Goal: Information Seeking & Learning: Learn about a topic

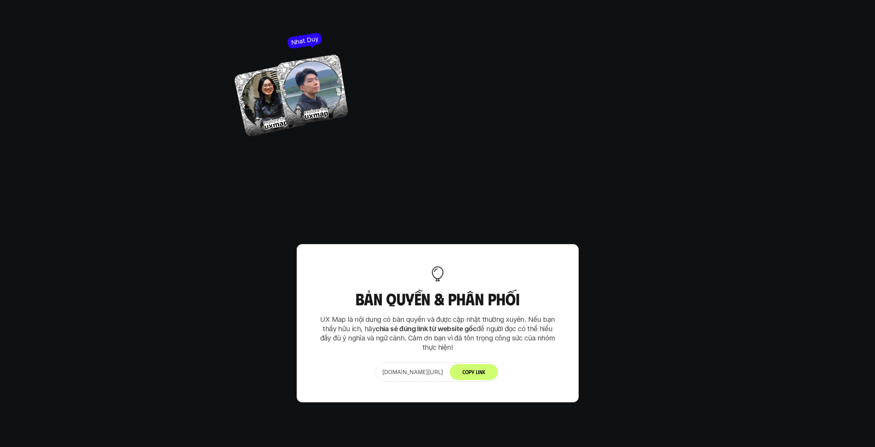
scroll to position [4219, 0]
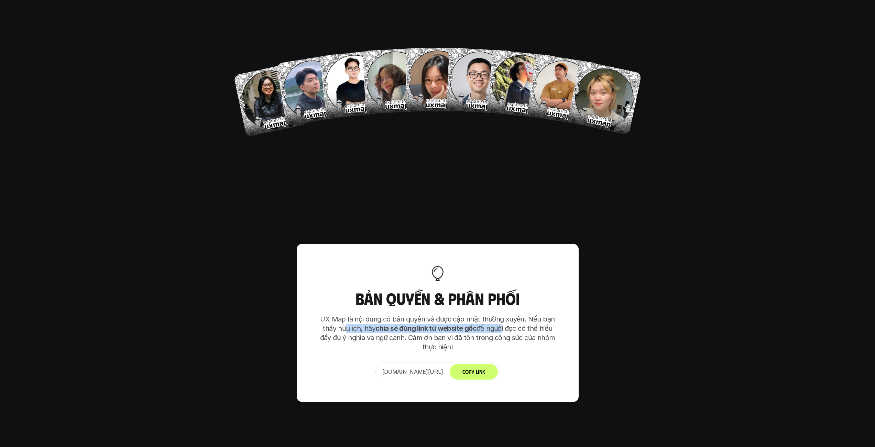
drag, startPoint x: 346, startPoint y: 290, endPoint x: 498, endPoint y: 290, distance: 152.0
click at [498, 315] on p "UX Map là nội dung có bản quyền và được cập nhật thường xuyên. Nếu bạn thấy hữu…" at bounding box center [437, 333] width 241 height 37
click at [374, 315] on p "UX Map là nội dung có bản quyền và được cập nhật thường xuyên. Nếu bạn thấy hữu…" at bounding box center [437, 333] width 241 height 37
drag, startPoint x: 420, startPoint y: 297, endPoint x: 469, endPoint y: 297, distance: 48.5
click at [469, 315] on p "UX Map là nội dung có bản quyền và được cập nhật thường xuyên. Nếu bạn thấy hữu…" at bounding box center [437, 333] width 241 height 37
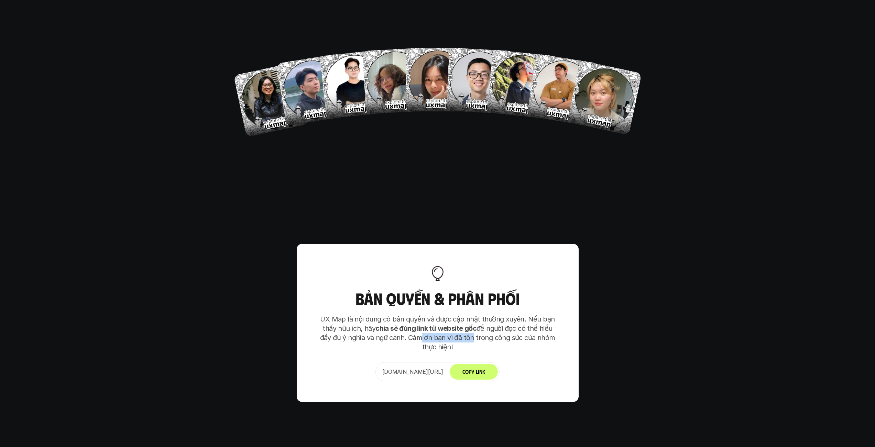
click at [480, 364] on button "Copy Link" at bounding box center [474, 372] width 48 height 16
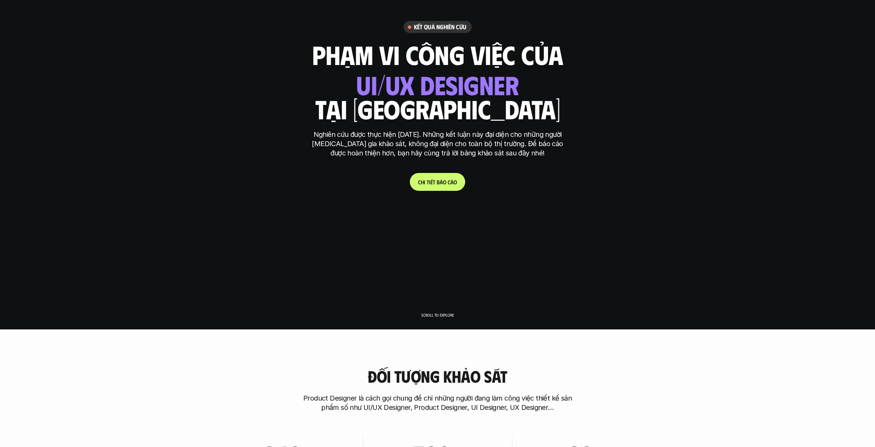
scroll to position [0, 0]
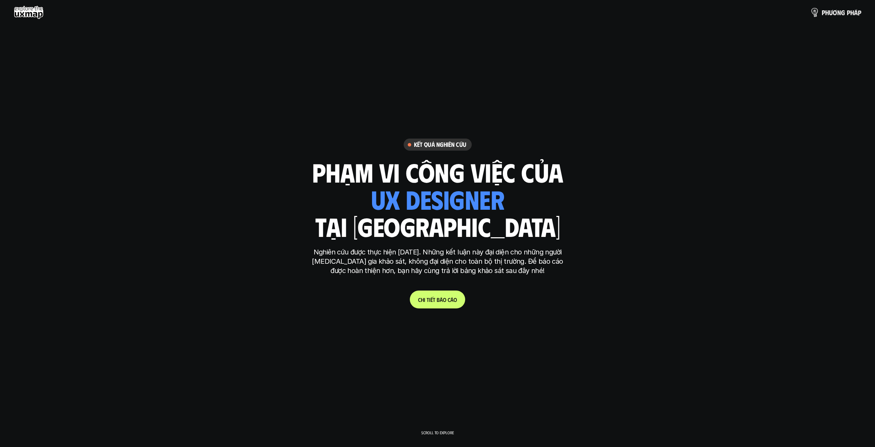
click at [840, 13] on p "p h ư ơ n g p h á p" at bounding box center [842, 13] width 40 height 8
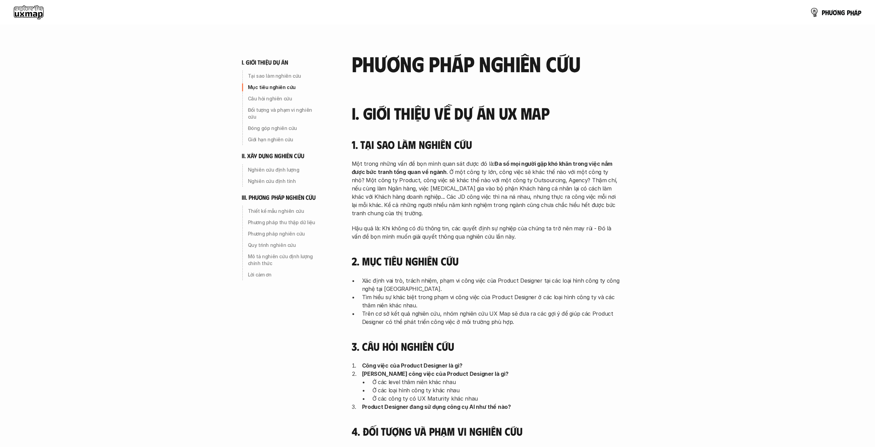
click at [838, 10] on p "p h ư ơ n g p h á p" at bounding box center [842, 13] width 40 height 8
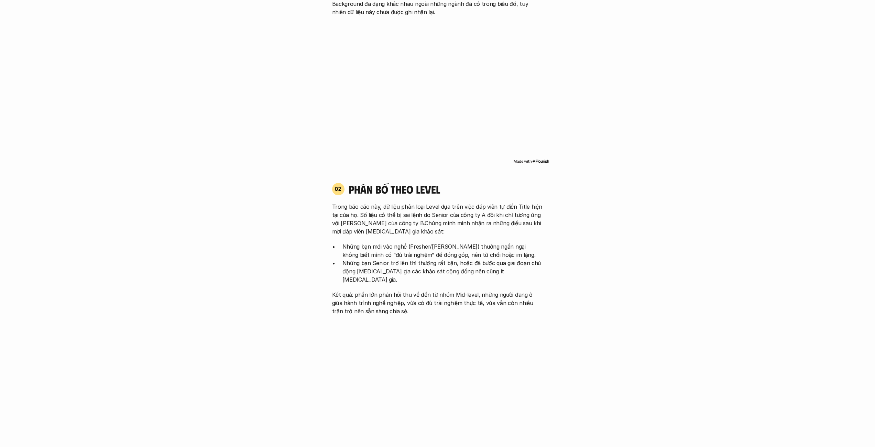
scroll to position [767, 0]
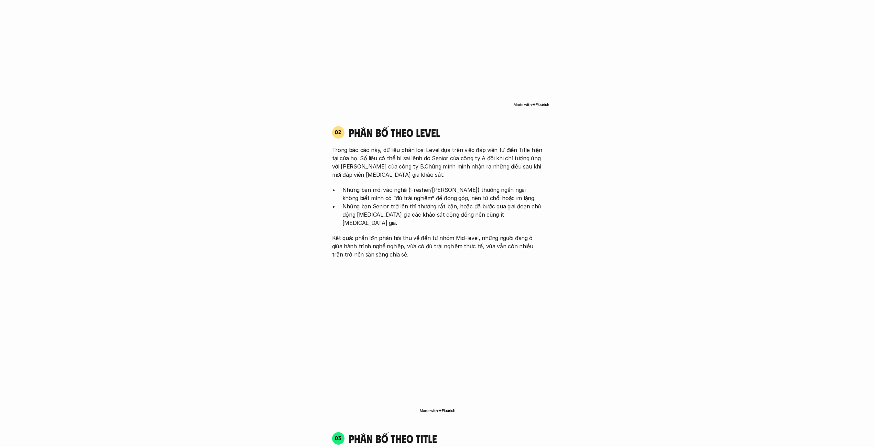
click at [375, 186] on p "Những bạn mới vào nghề (Fresher/[PERSON_NAME]) thường ngần ngại không biết mình…" at bounding box center [442, 194] width 201 height 17
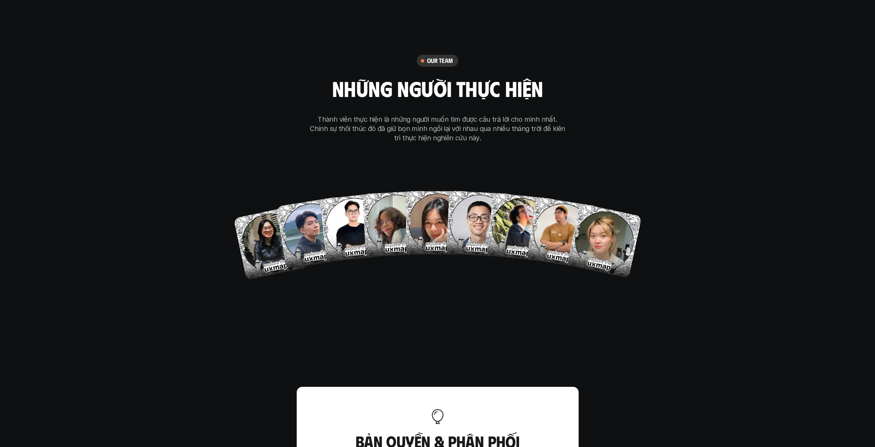
scroll to position [4102, 0]
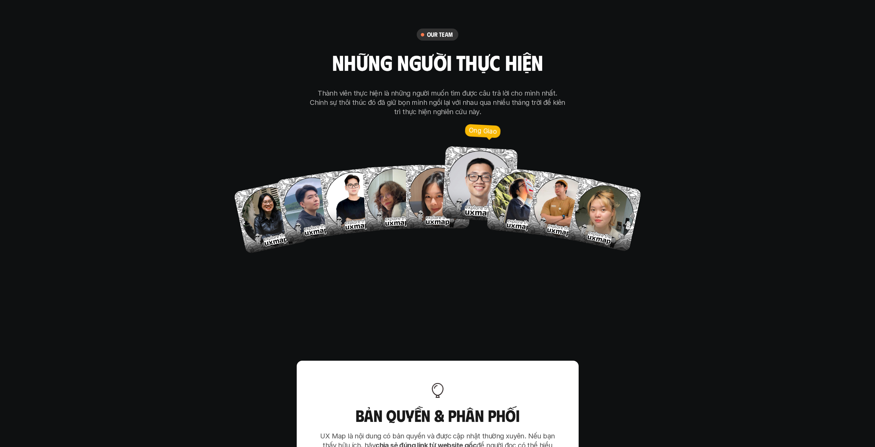
click at [481, 146] on img at bounding box center [480, 184] width 76 height 76
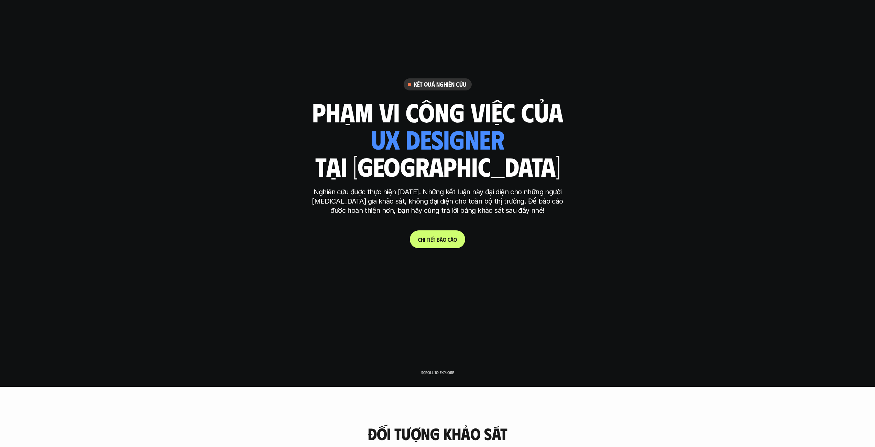
scroll to position [9, 0]
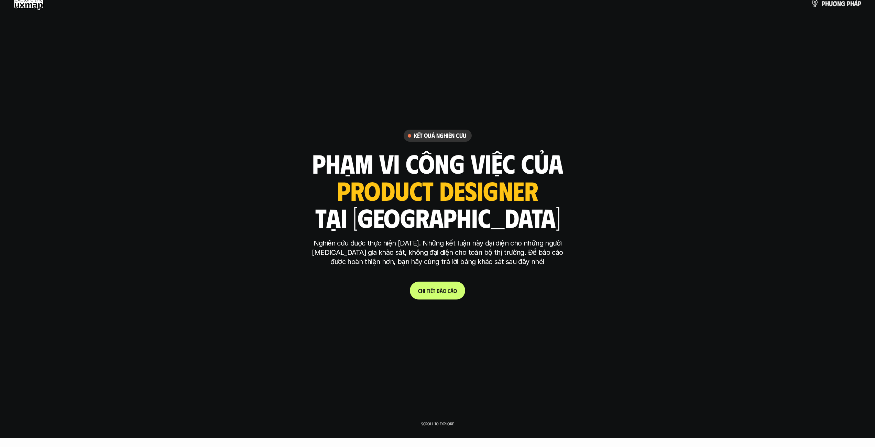
click at [447, 138] on h6 "Kết quả nghiên cứu" at bounding box center [440, 136] width 52 height 8
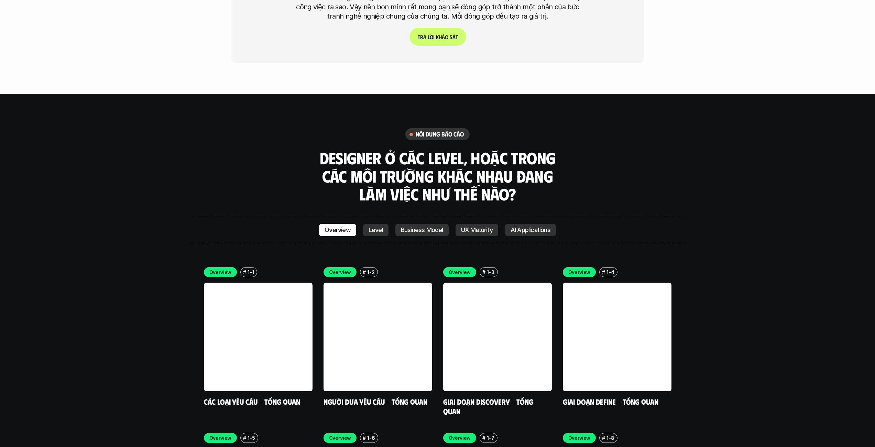
scroll to position [2003, 0]
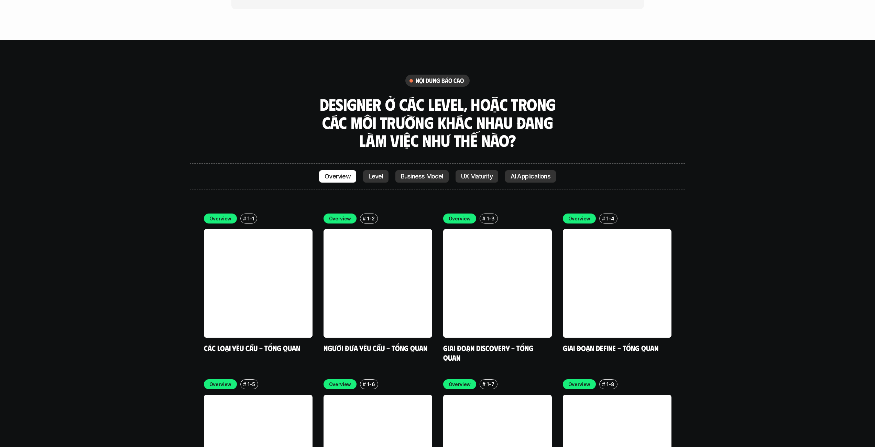
click at [386, 170] on link "Level" at bounding box center [375, 176] width 25 height 12
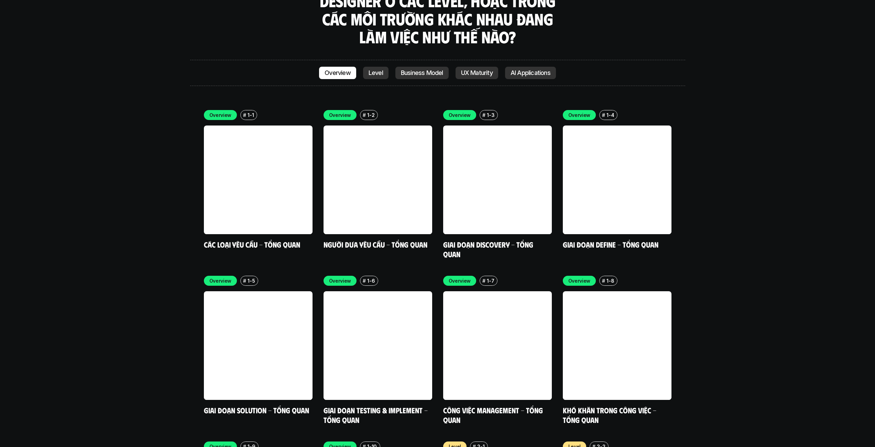
click at [377, 137] on div "Overview # 1-1 Các loại yêu cầu - Tổng quan Overview # 1-2 Người đưa yêu cầu - …" at bounding box center [438, 267] width 468 height 314
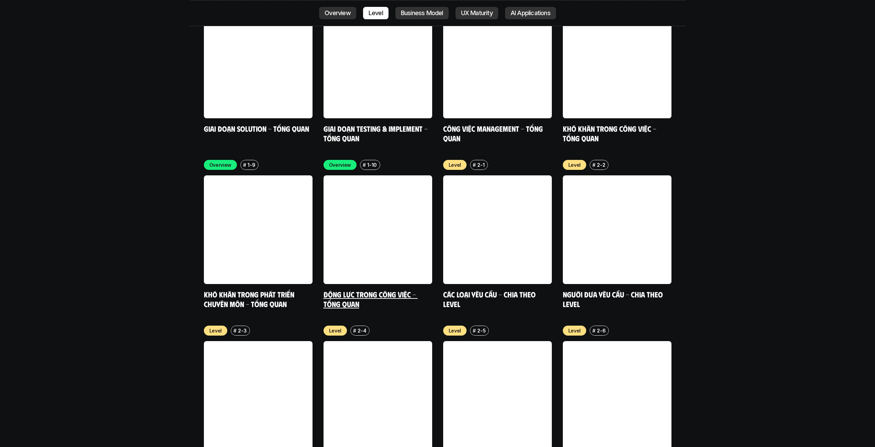
scroll to position [2475, 0]
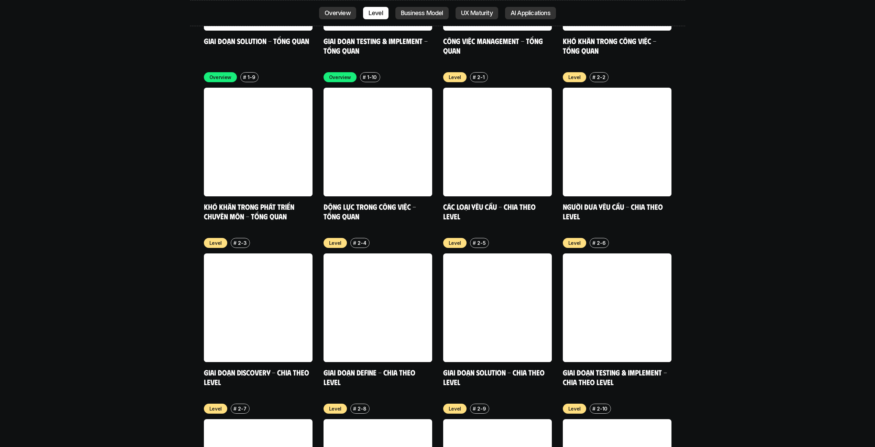
click at [435, 19] on div "Overview Level Business Model UX Maturity AI Applications" at bounding box center [437, 13] width 495 height 26
click at [435, 15] on p "Business Model" at bounding box center [422, 13] width 42 height 7
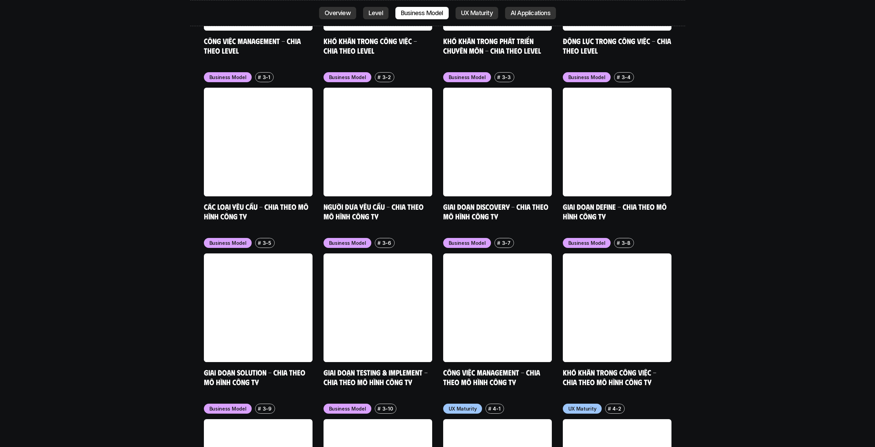
click at [462, 12] on p "UX Maturity" at bounding box center [477, 13] width 32 height 7
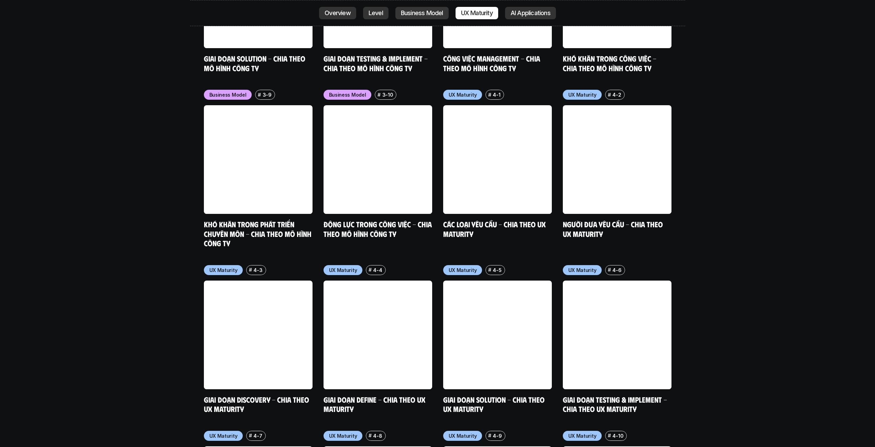
scroll to position [3304, 0]
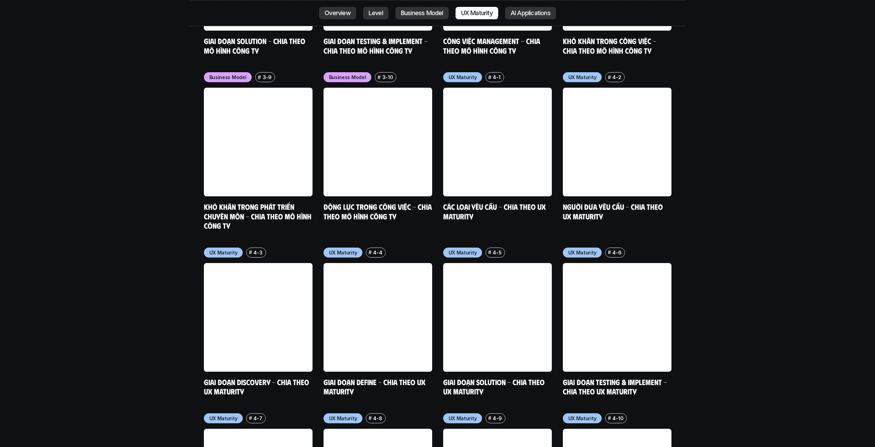
click at [530, 13] on p "AI Applications" at bounding box center [531, 13] width 40 height 7
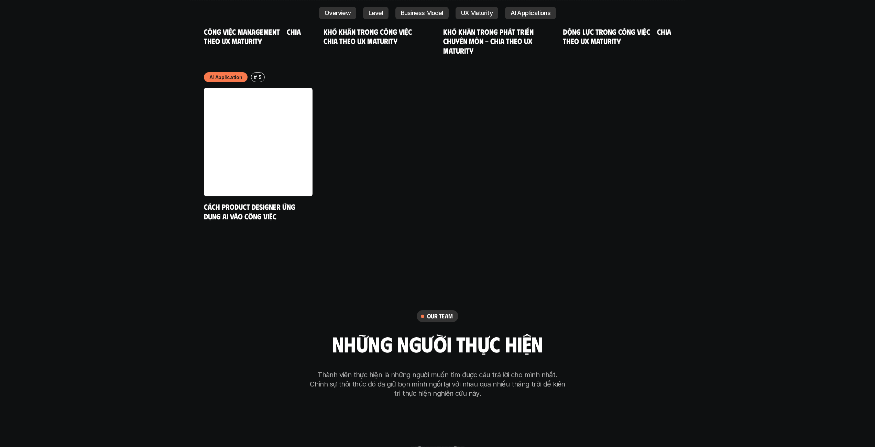
scroll to position [4023, 0]
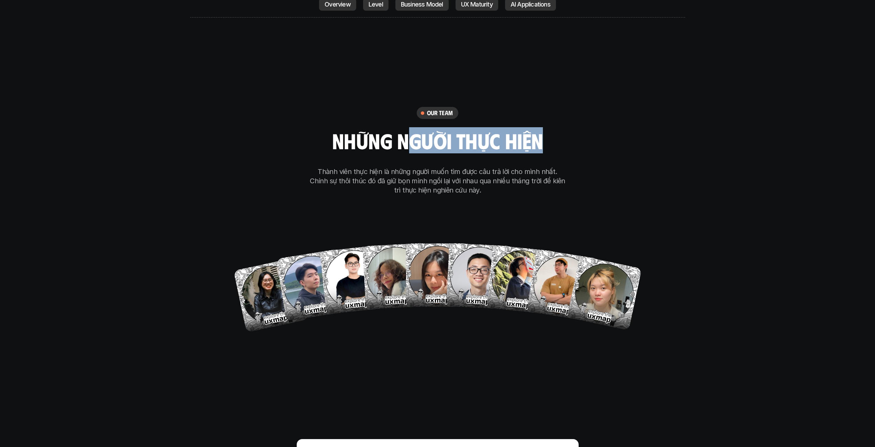
drag, startPoint x: 445, startPoint y: 105, endPoint x: 541, endPoint y: 105, distance: 96.3
click at [541, 129] on h2 "những người thực hiện" at bounding box center [437, 140] width 211 height 23
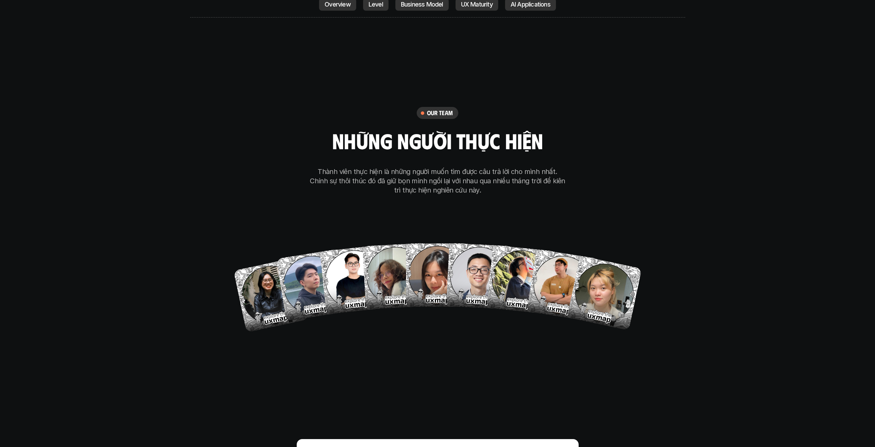
drag, startPoint x: 491, startPoint y: 132, endPoint x: 411, endPoint y: 134, distance: 80.1
click at [491, 167] on p "Thành viên thực hiện là những người muốn tìm được câu trả lời cho mình nhất. Ch…" at bounding box center [438, 181] width 258 height 28
drag, startPoint x: 374, startPoint y: 134, endPoint x: 509, endPoint y: 134, distance: 135.1
click at [509, 167] on p "Thành viên thực hiện là những người muốn tìm được câu trả lời cho mình nhất. Ch…" at bounding box center [438, 181] width 258 height 28
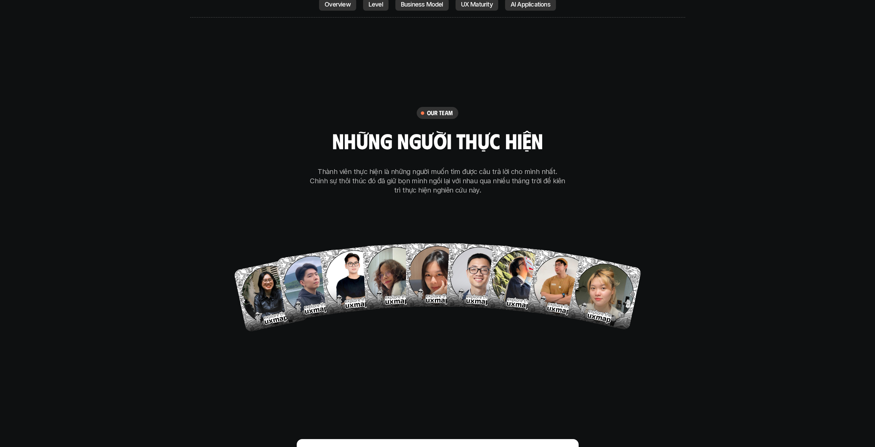
scroll to position [4318, 0]
